Goal: Navigation & Orientation: Find specific page/section

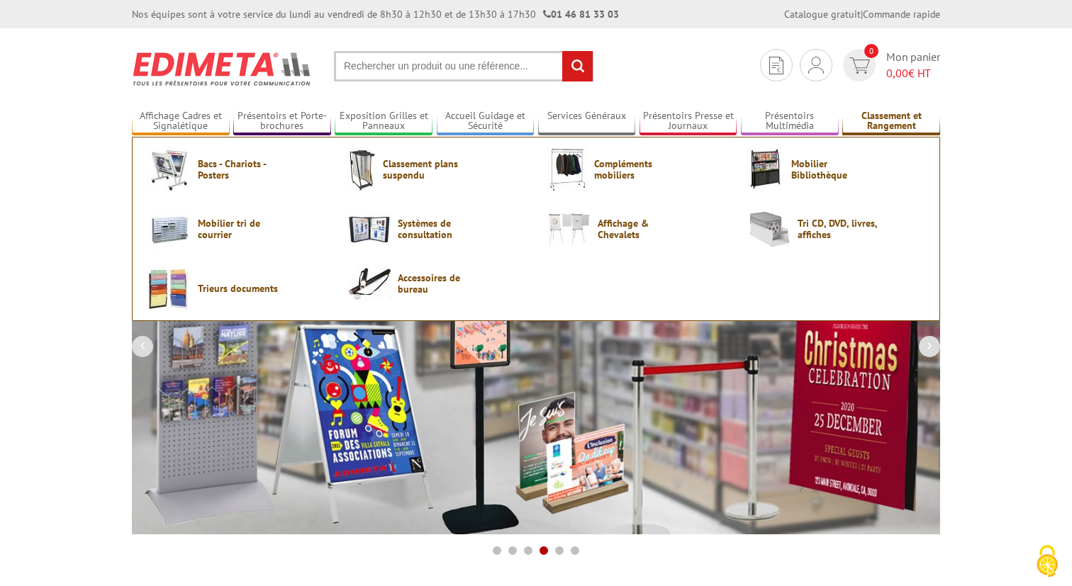
click at [887, 118] on link "Classement et Rangement" at bounding box center [891, 121] width 98 height 23
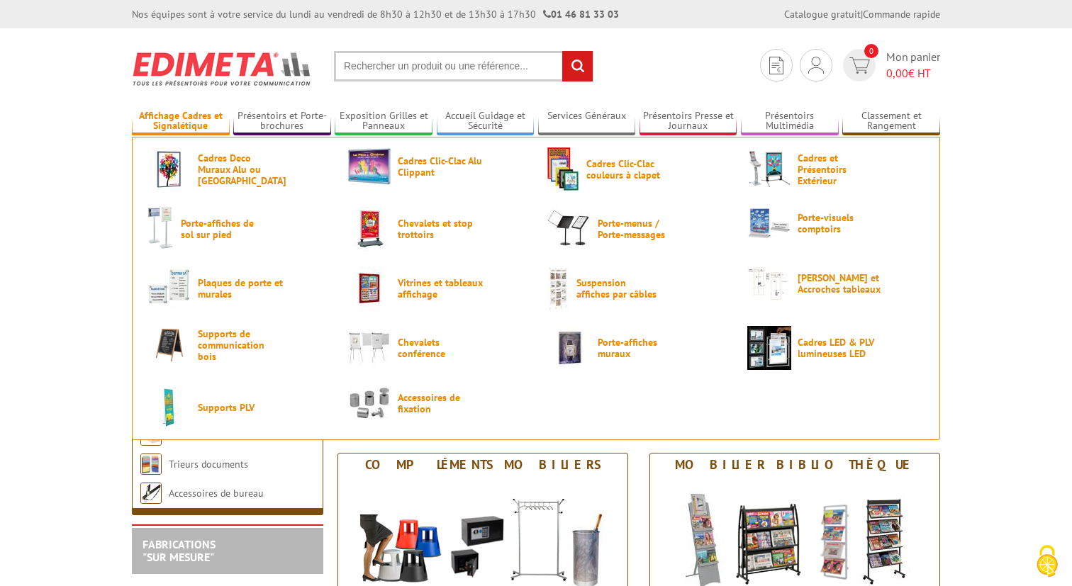
click at [200, 112] on link "Affichage Cadres et Signalétique" at bounding box center [181, 121] width 98 height 23
